Goal: Task Accomplishment & Management: Complete application form

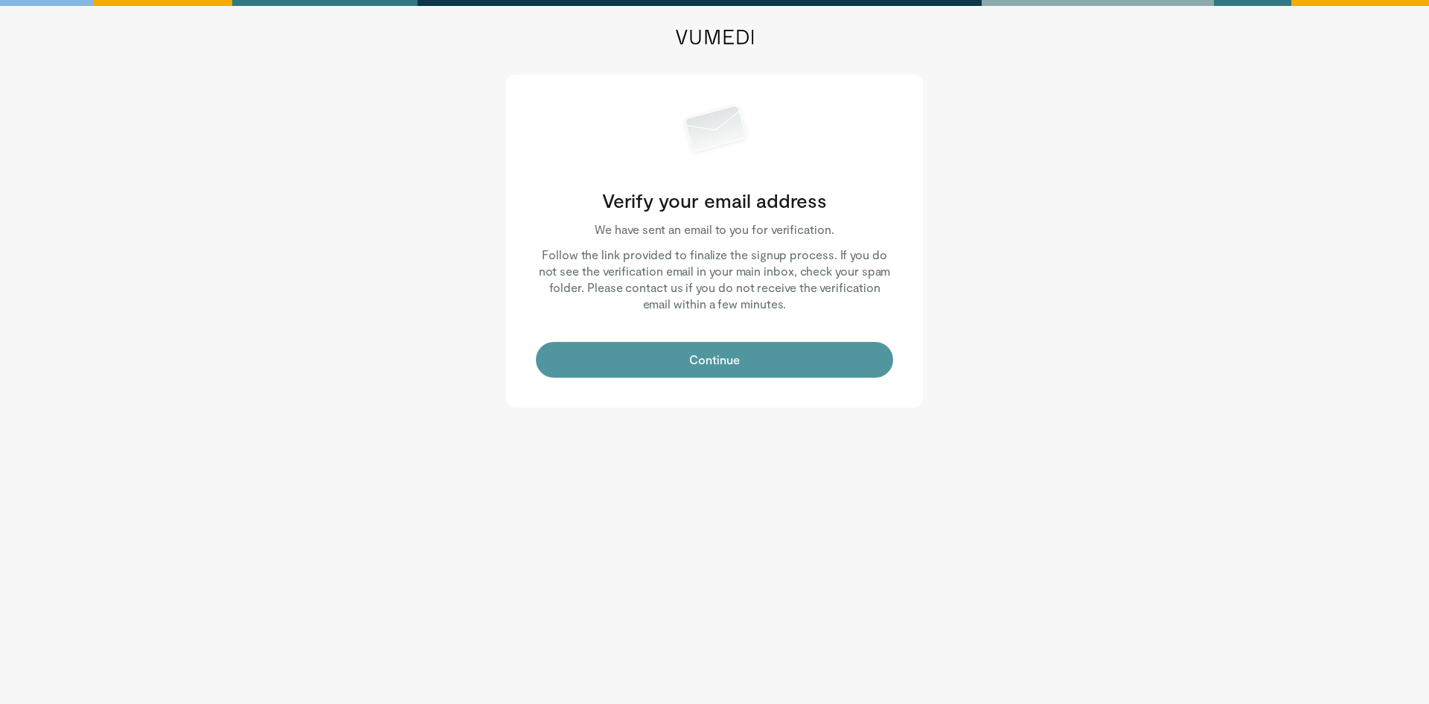
click at [715, 367] on button "Continue" at bounding box center [714, 360] width 357 height 36
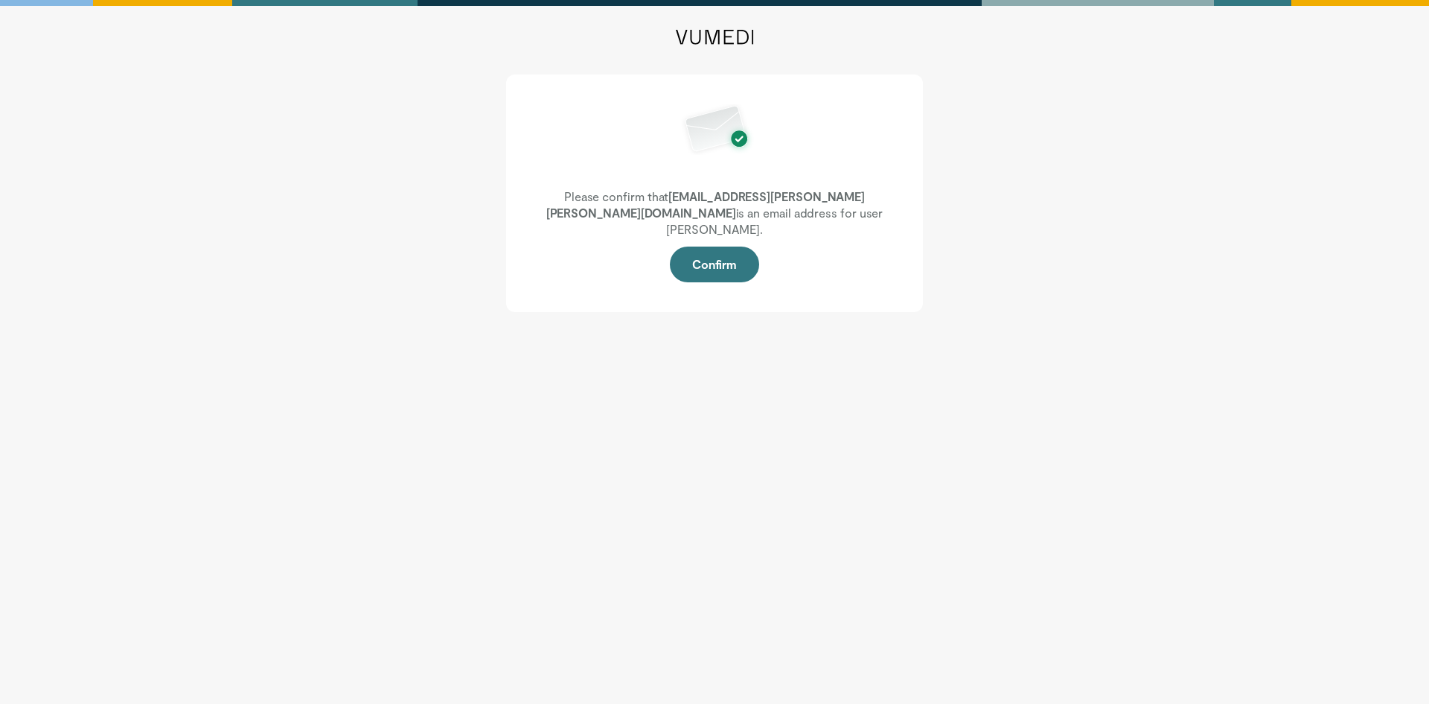
click at [1114, 355] on body "Please confirm that marc.kolb@stryker.com is an email address for user Marc Kol…" at bounding box center [714, 352] width 1429 height 704
click at [871, 476] on body "Please confirm that marc.kolb@stryker.com is an email address for user Marc Kol…" at bounding box center [714, 352] width 1429 height 704
click at [617, 333] on body "Please confirm that marc.kolb@stryker.com is an email address for user Marc Kol…" at bounding box center [714, 352] width 1429 height 704
click at [729, 246] on button "Confirm" at bounding box center [714, 264] width 89 height 36
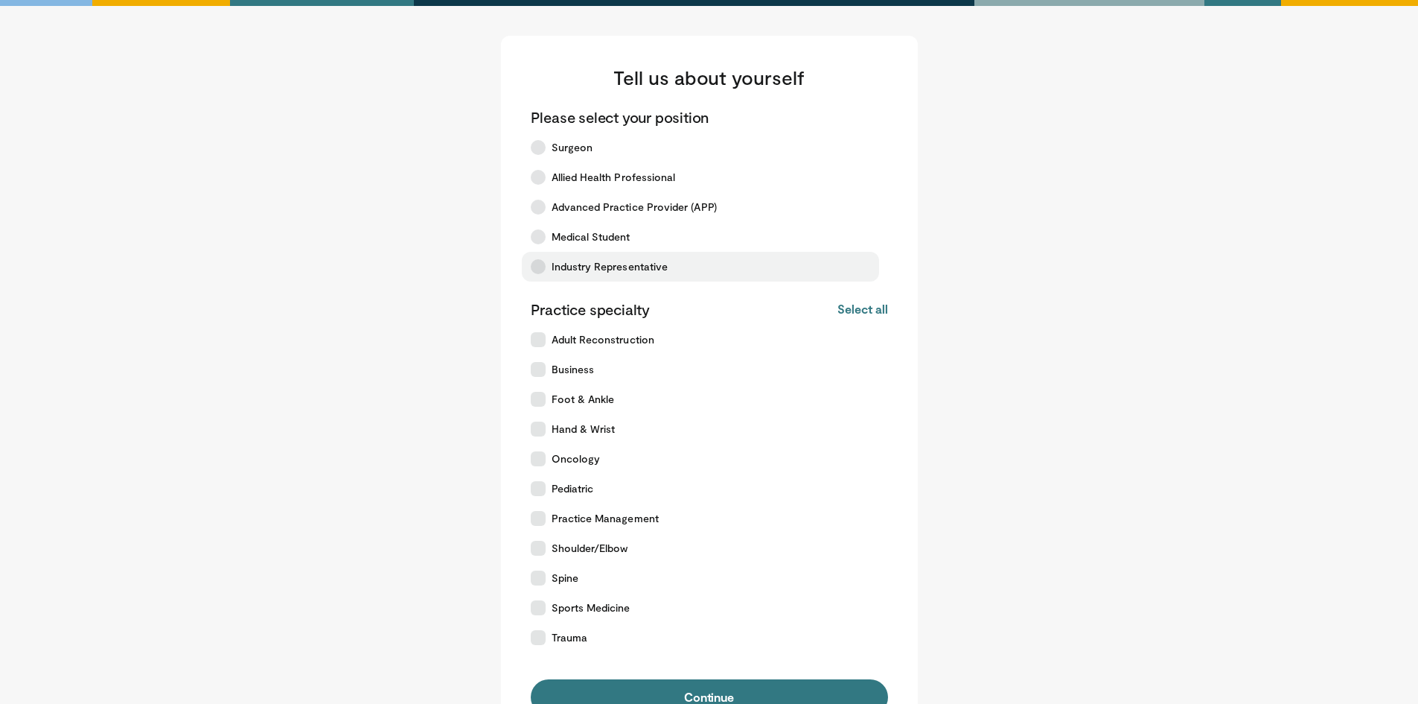
click at [545, 270] on icon at bounding box center [538, 266] width 15 height 15
click at [541, 555] on label "Shoulder/Elbow" at bounding box center [700, 548] width 357 height 30
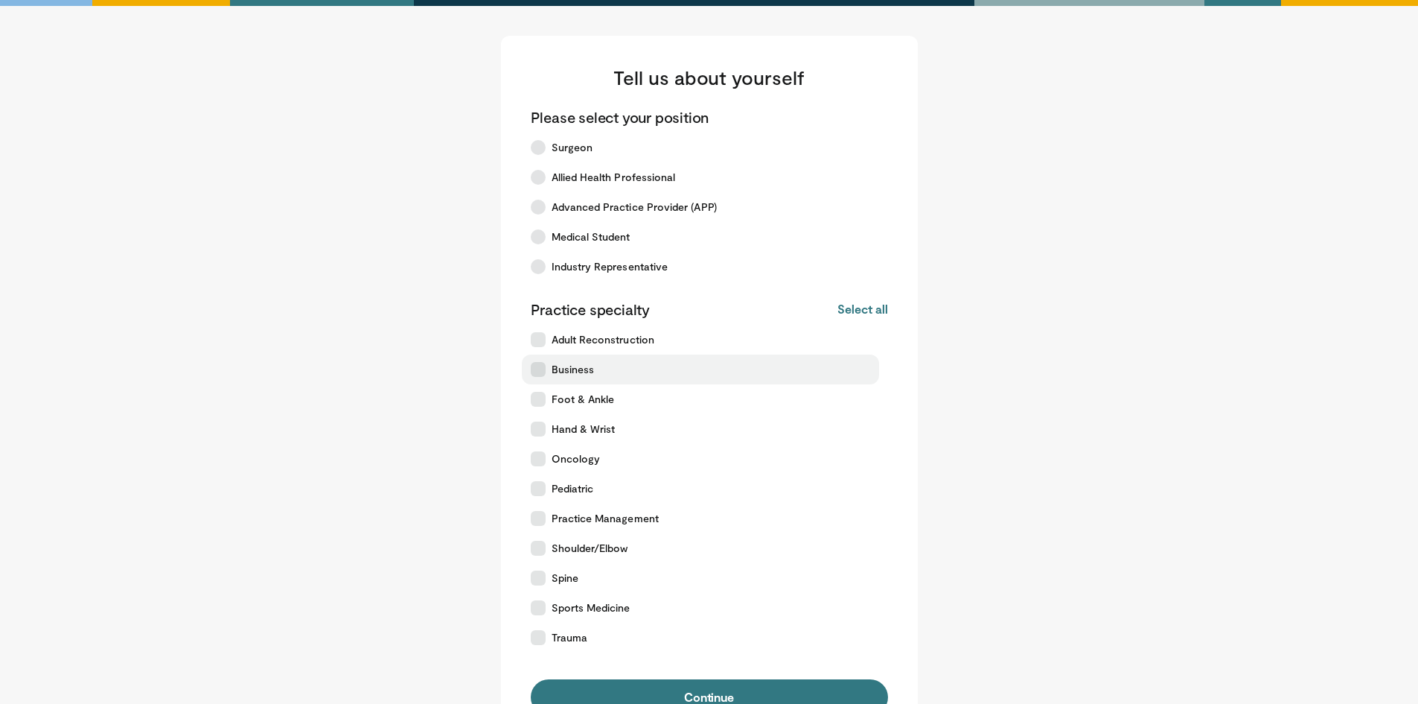
click at [541, 382] on label "Business" at bounding box center [700, 369] width 357 height 30
click at [570, 612] on span "Sports Medicine" at bounding box center [591, 607] width 79 height 15
click at [555, 552] on span "Shoulder/Elbow" at bounding box center [590, 548] width 77 height 15
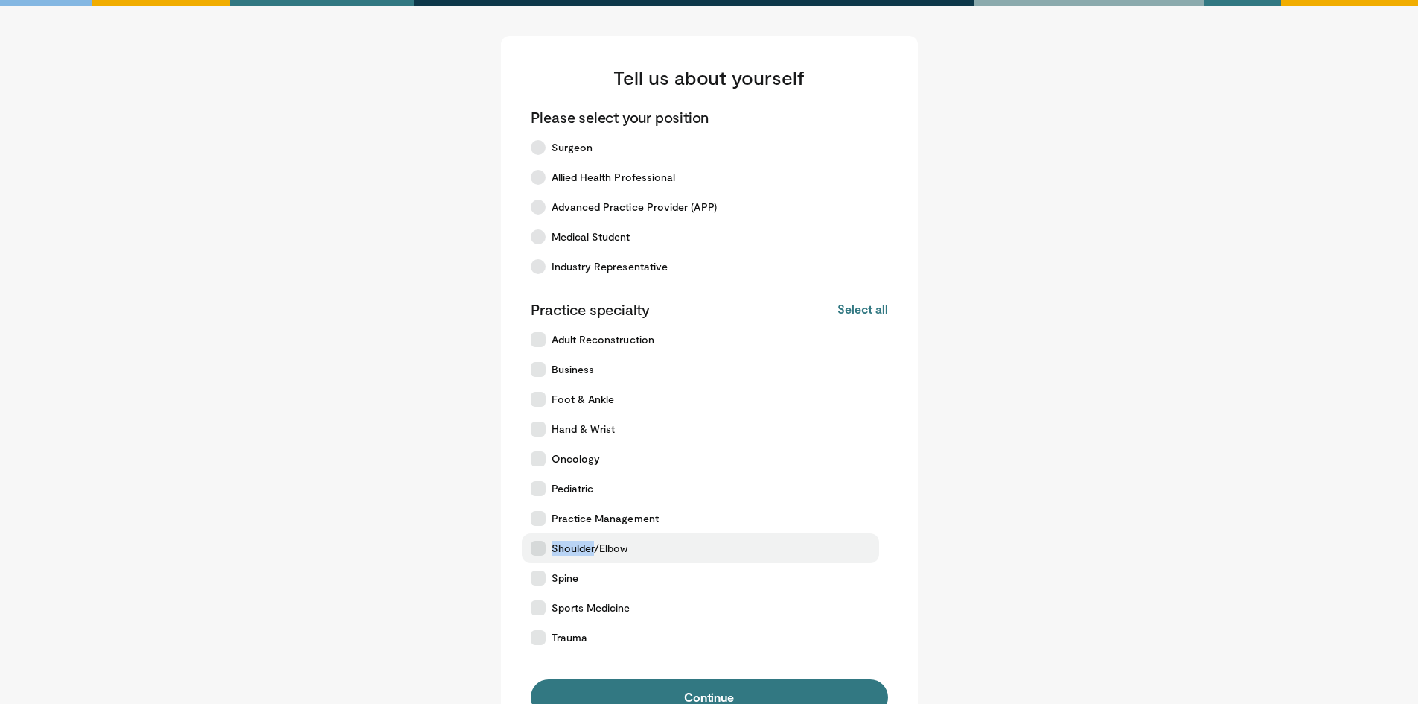
click at [555, 552] on span "Shoulder/Elbow" at bounding box center [590, 548] width 77 height 15
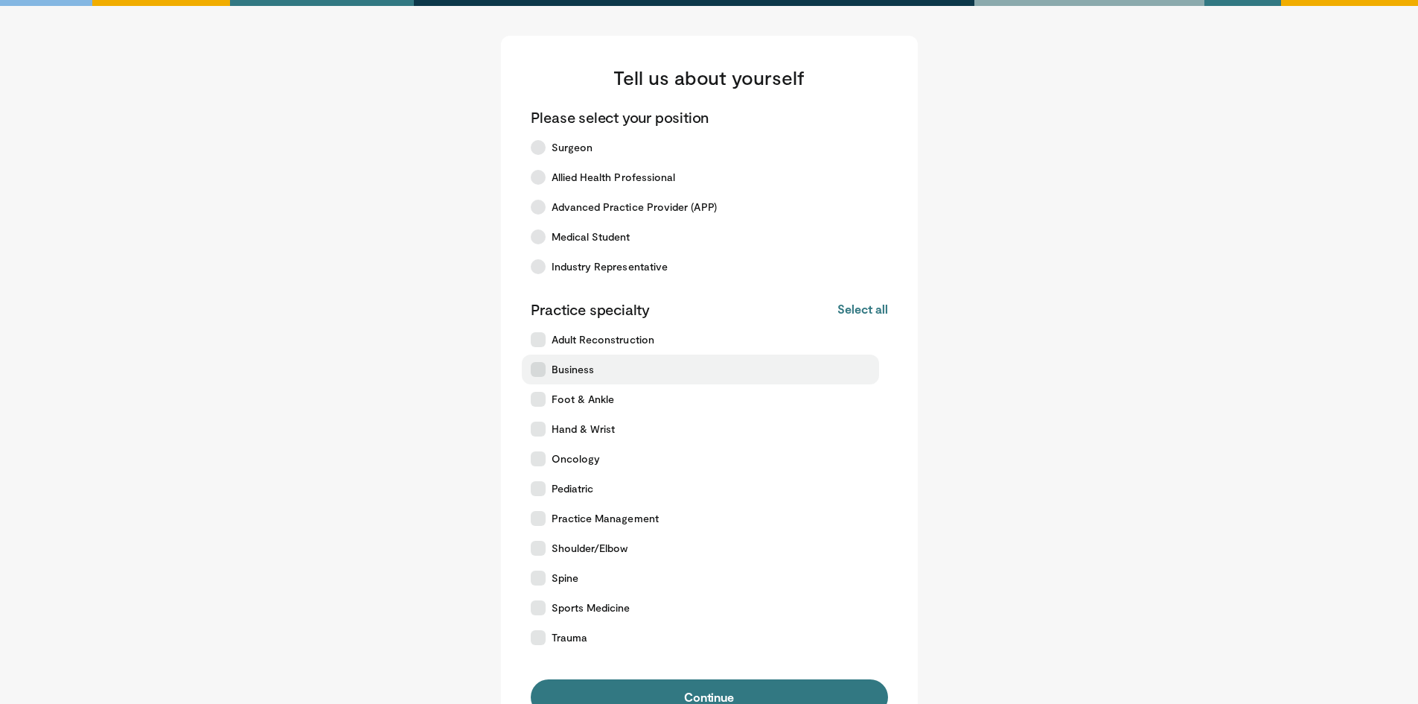
click at [560, 369] on span "Business" at bounding box center [573, 369] width 43 height 15
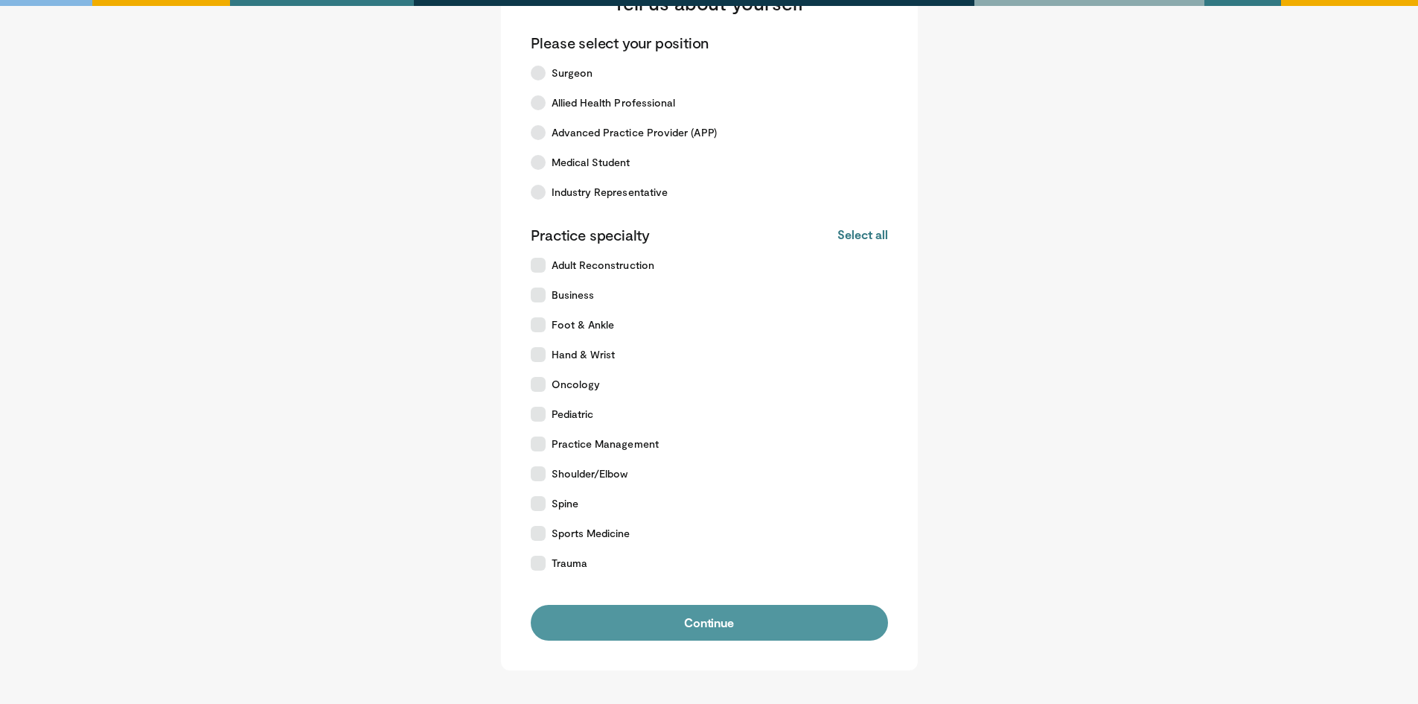
click at [662, 610] on button "Continue" at bounding box center [709, 623] width 357 height 36
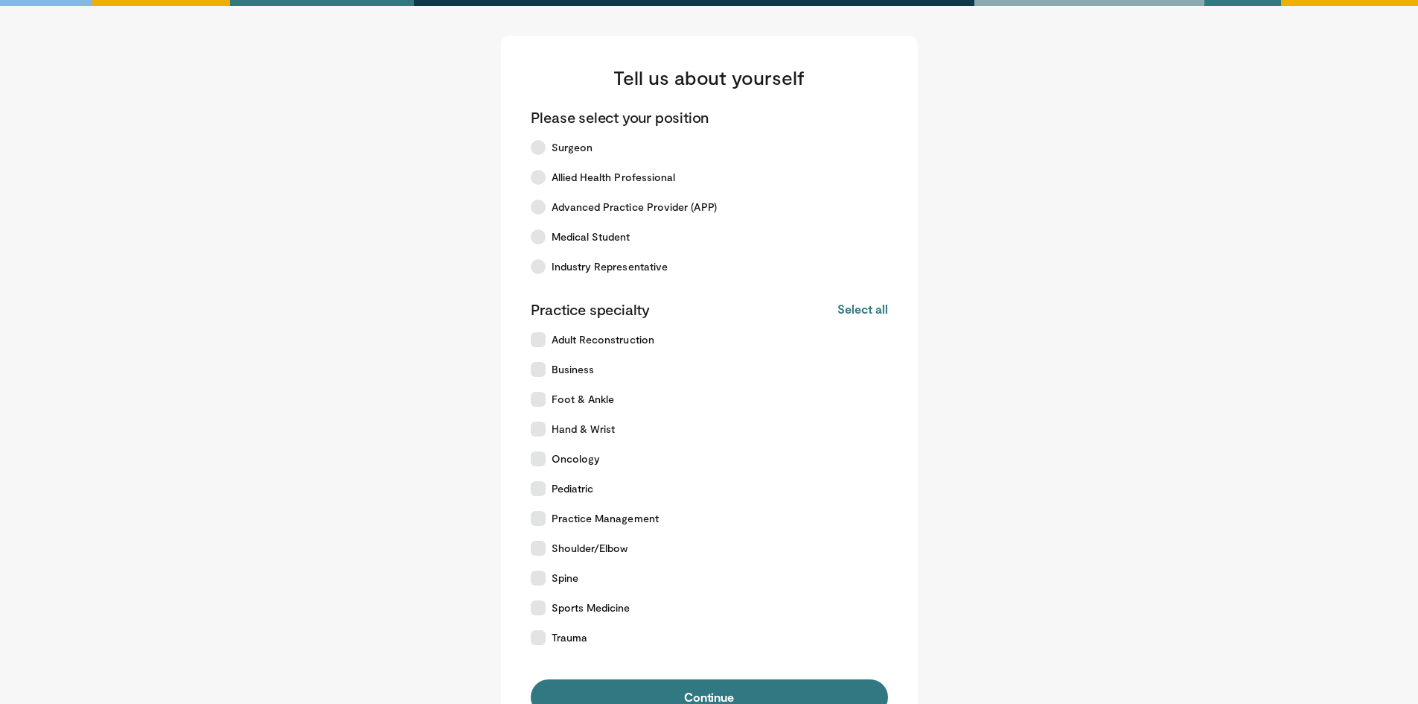
click at [1127, 246] on main "Tell us about yourself Please select your position Surgeon Allied Health Profes…" at bounding box center [709, 390] width 923 height 709
click at [696, 695] on button "Continue" at bounding box center [709, 697] width 357 height 36
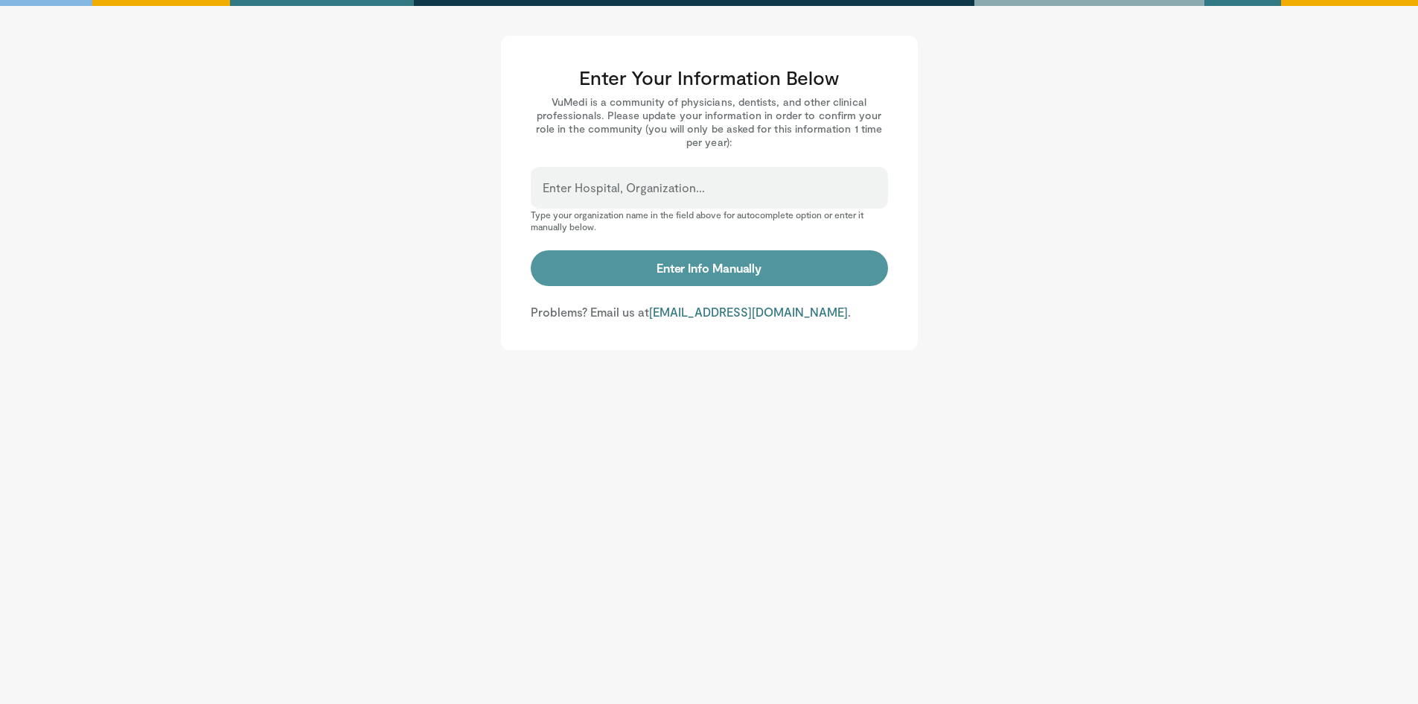
click at [707, 280] on button "Enter Info Manually" at bounding box center [709, 268] width 357 height 36
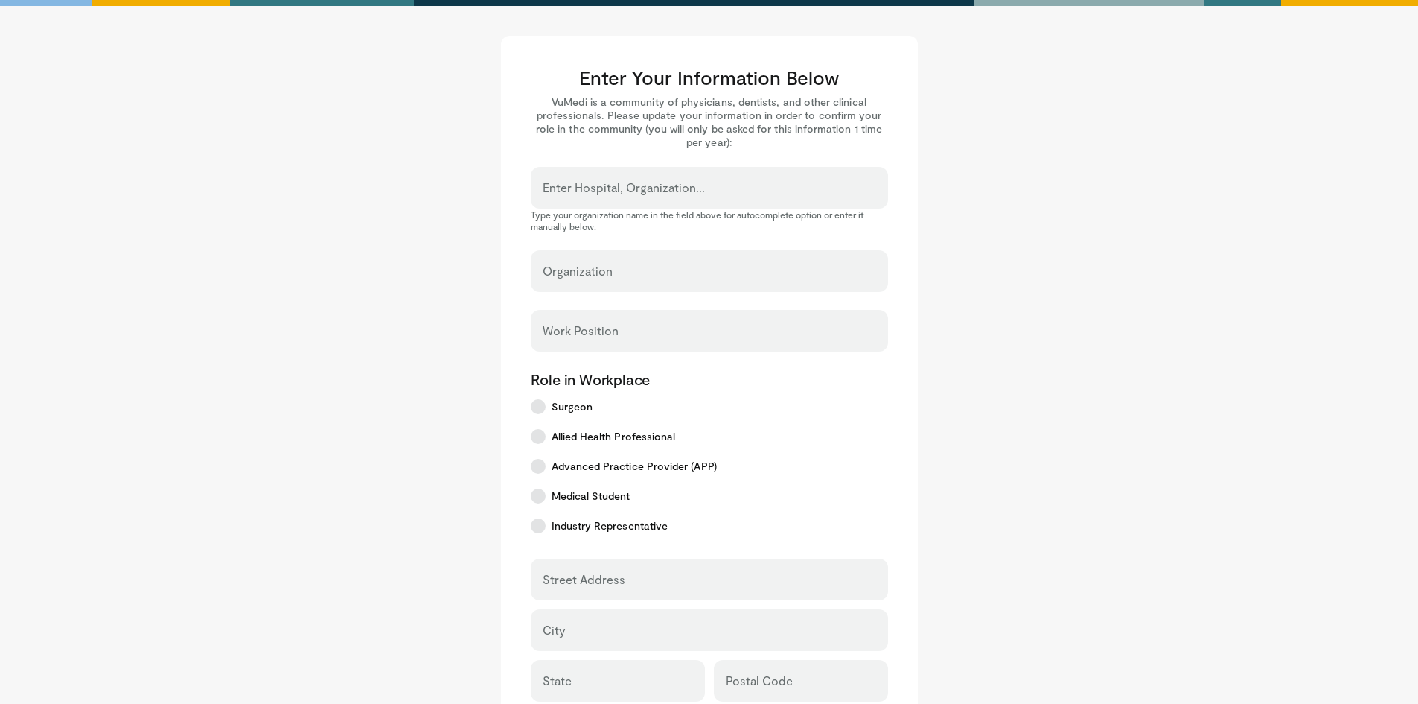
click at [643, 255] on div "Organization" at bounding box center [709, 271] width 357 height 42
click at [643, 259] on div "Organization" at bounding box center [709, 271] width 357 height 42
click at [644, 269] on div "Organization" at bounding box center [709, 271] width 357 height 42
click at [642, 280] on input "Organization" at bounding box center [710, 278] width 334 height 16
type input "*******"
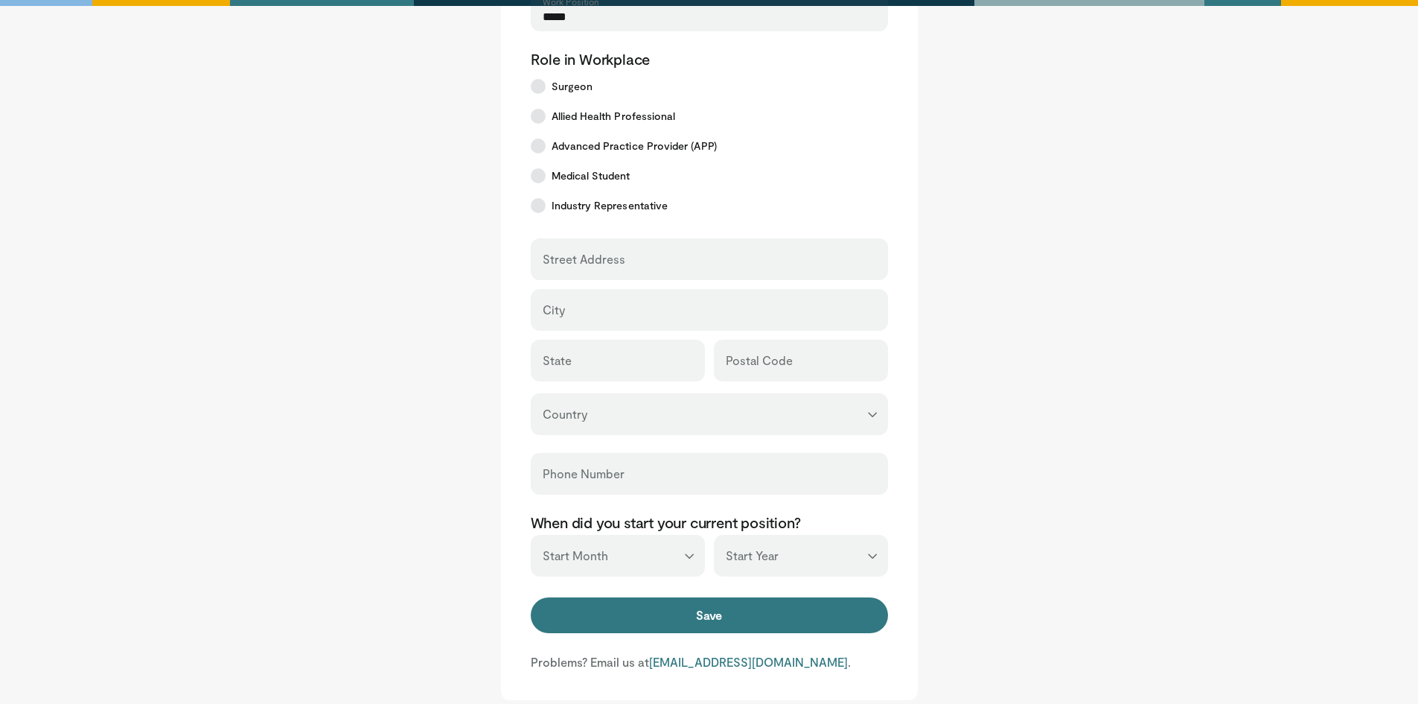
scroll to position [372, 0]
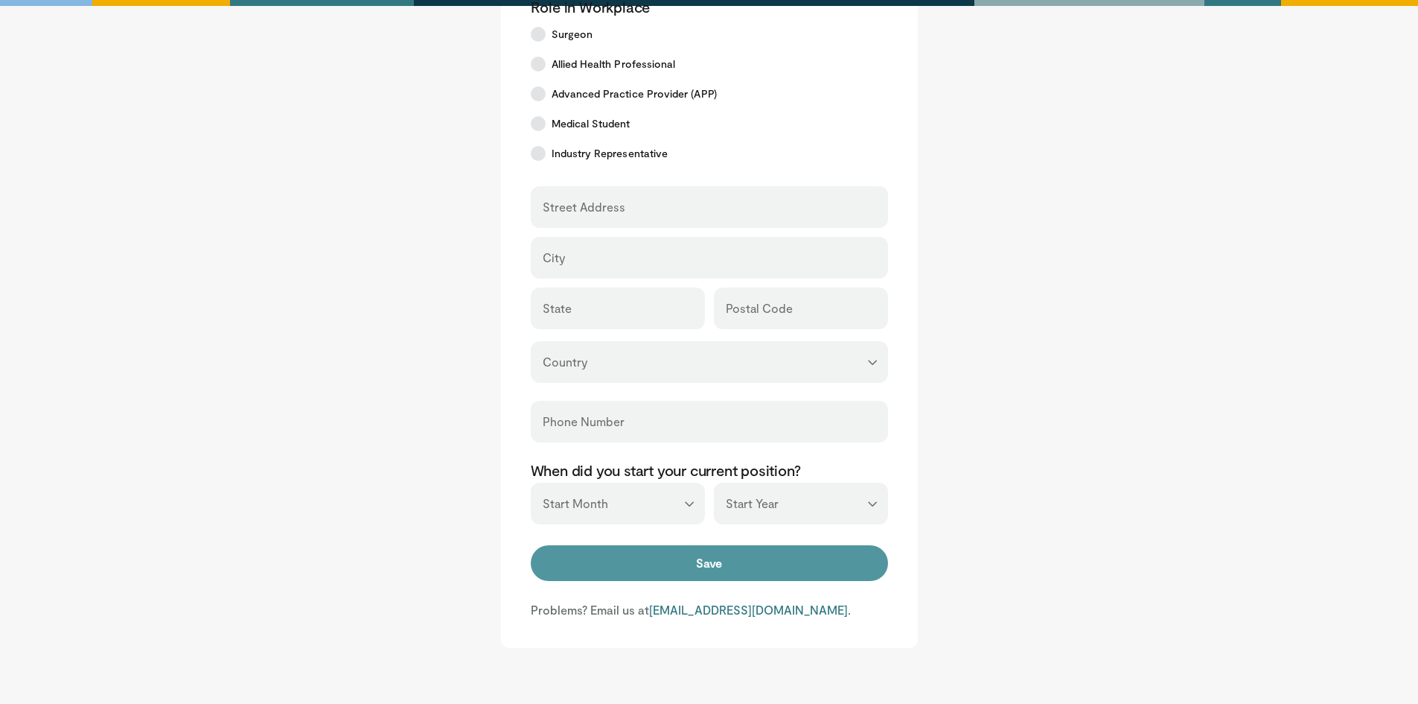
type input "*****"
click at [683, 552] on button "Save" at bounding box center [709, 563] width 357 height 36
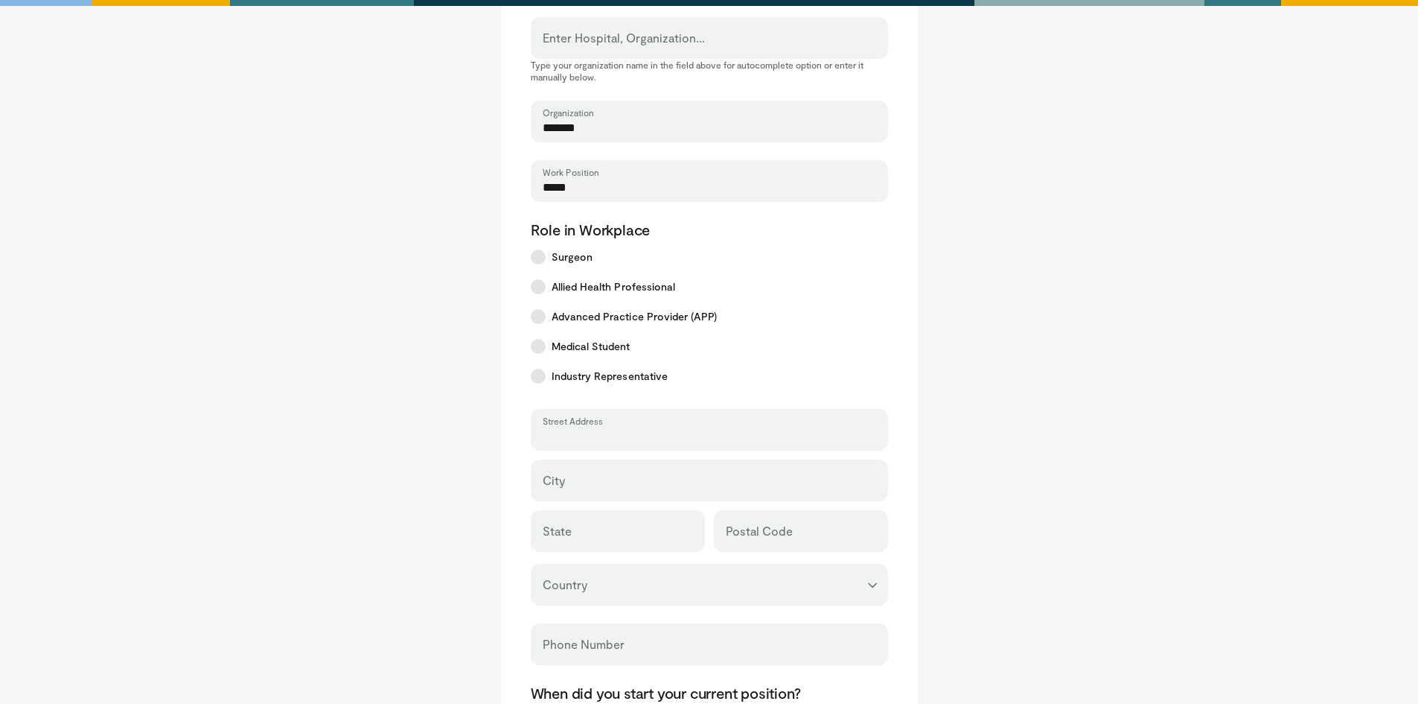
scroll to position [0, 0]
